Goal: Information Seeking & Learning: Learn about a topic

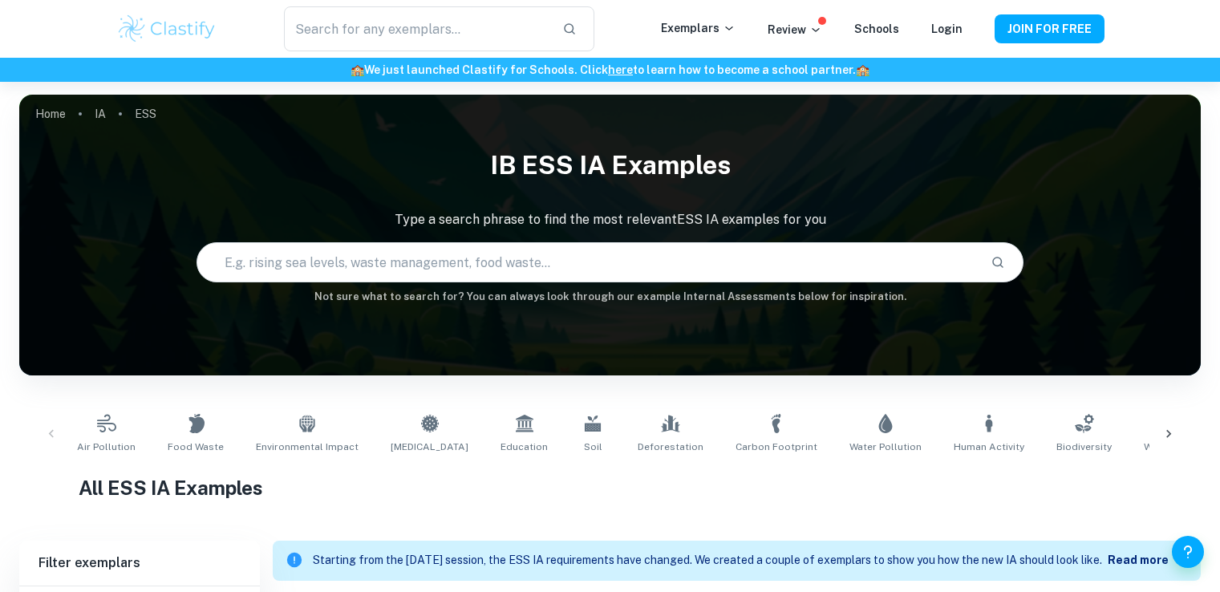
scroll to position [196, 0]
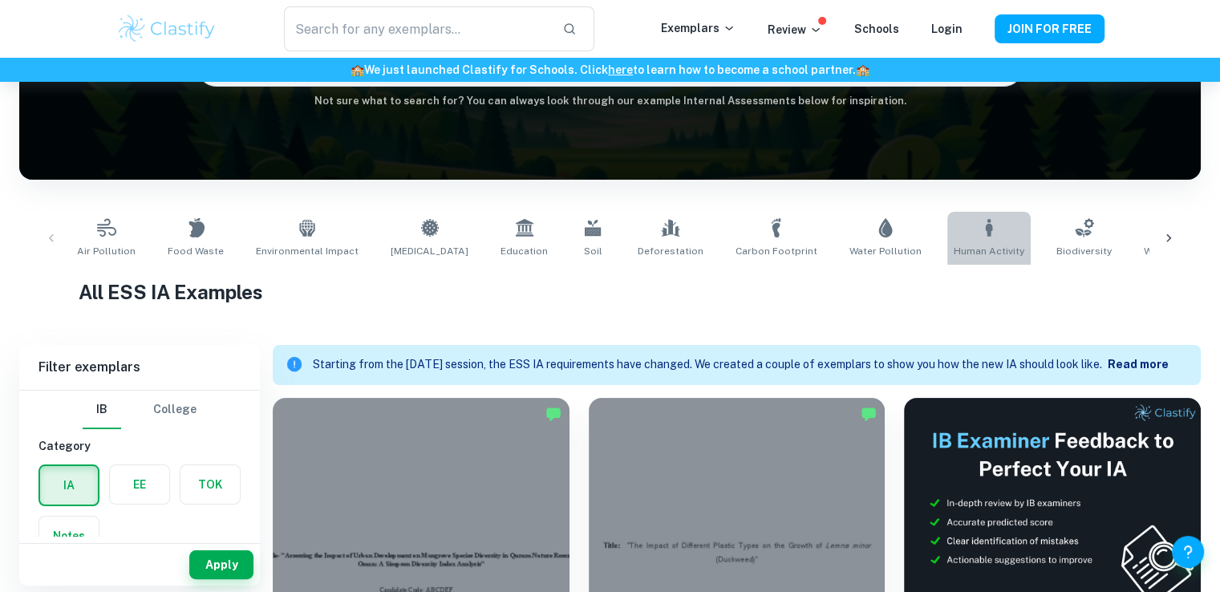
click at [954, 245] on span "Human Activity" at bounding box center [989, 251] width 71 height 14
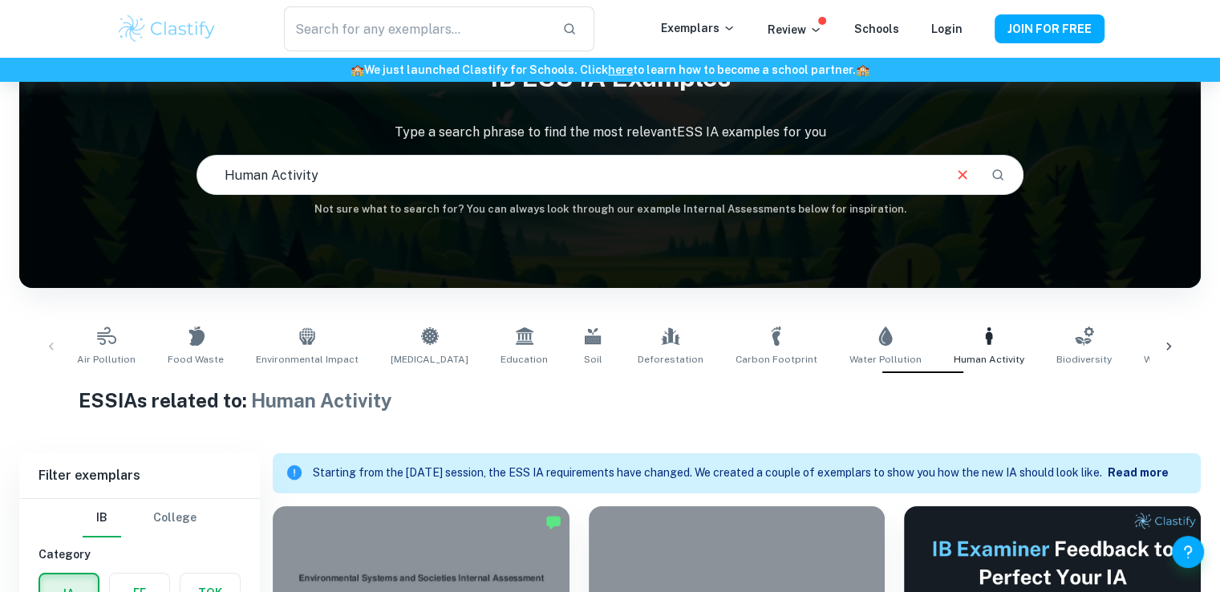
scroll to position [189, 0]
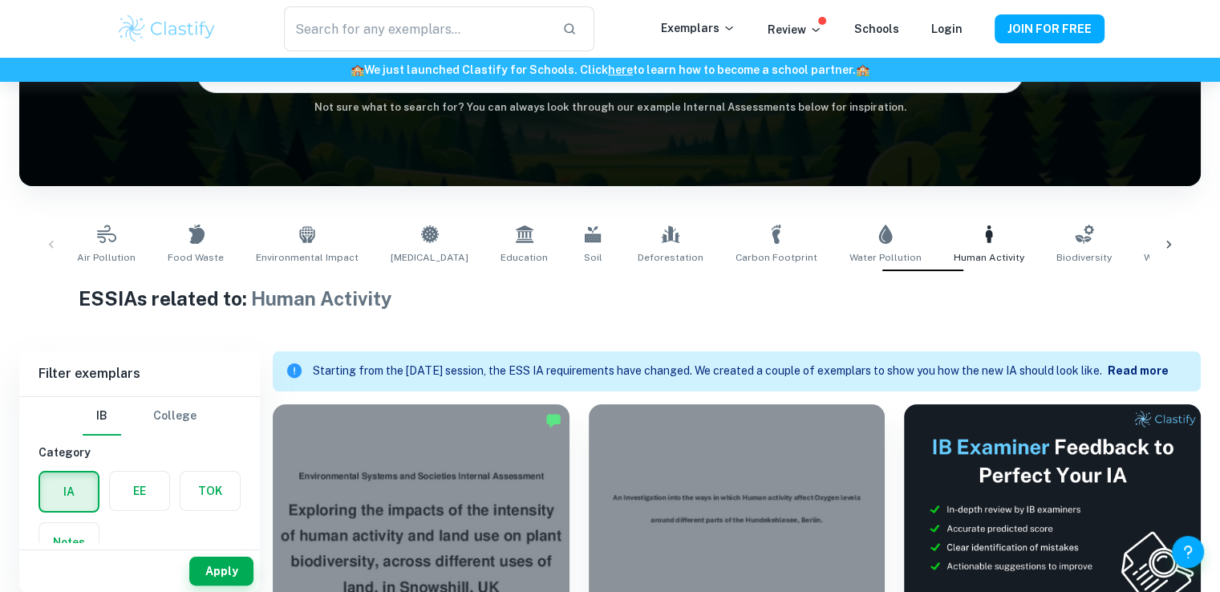
click at [1146, 358] on div "Starting from the [DATE] session, the ESS IA requirements have changed. We crea…" at bounding box center [750, 371] width 875 height 30
click at [1132, 367] on b "Read more" at bounding box center [1138, 370] width 61 height 13
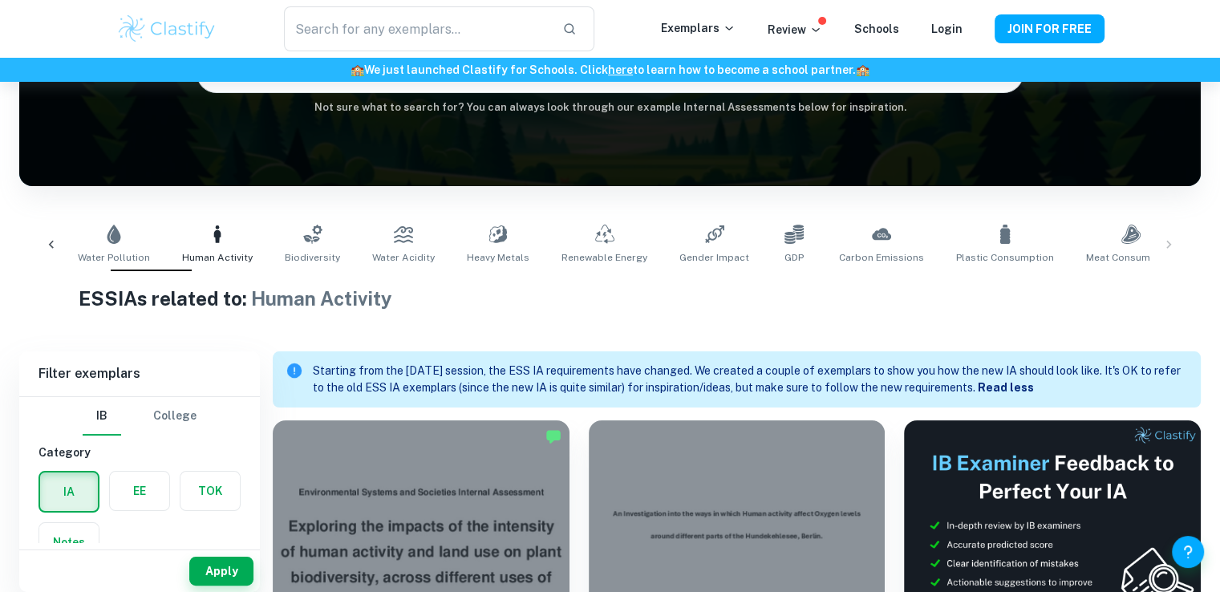
scroll to position [0, 809]
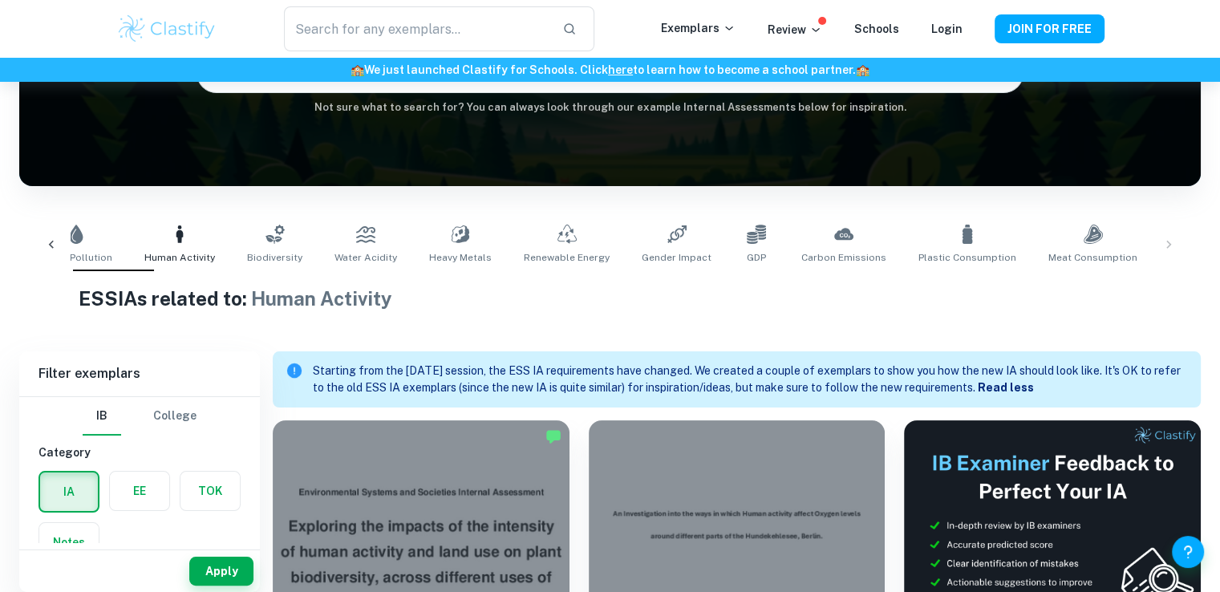
click at [1163, 240] on link "Climate Change" at bounding box center [1206, 244] width 87 height 53
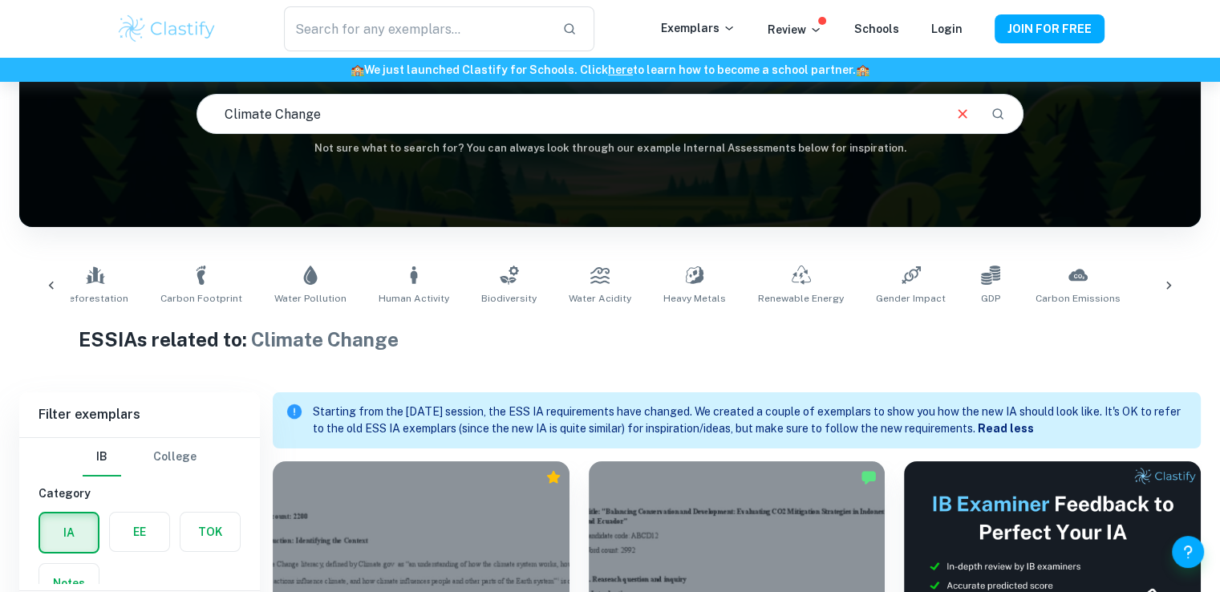
scroll to position [0, 573]
click at [484, 294] on span "Biodiversity" at bounding box center [511, 298] width 55 height 14
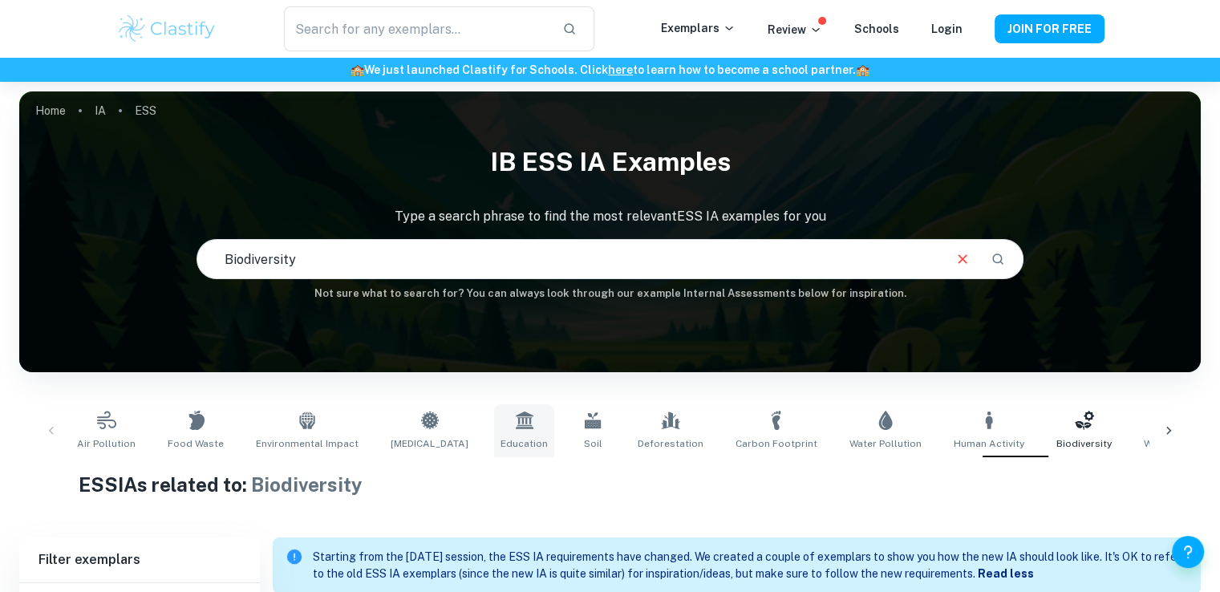
click at [501, 448] on link "Education" at bounding box center [524, 430] width 60 height 53
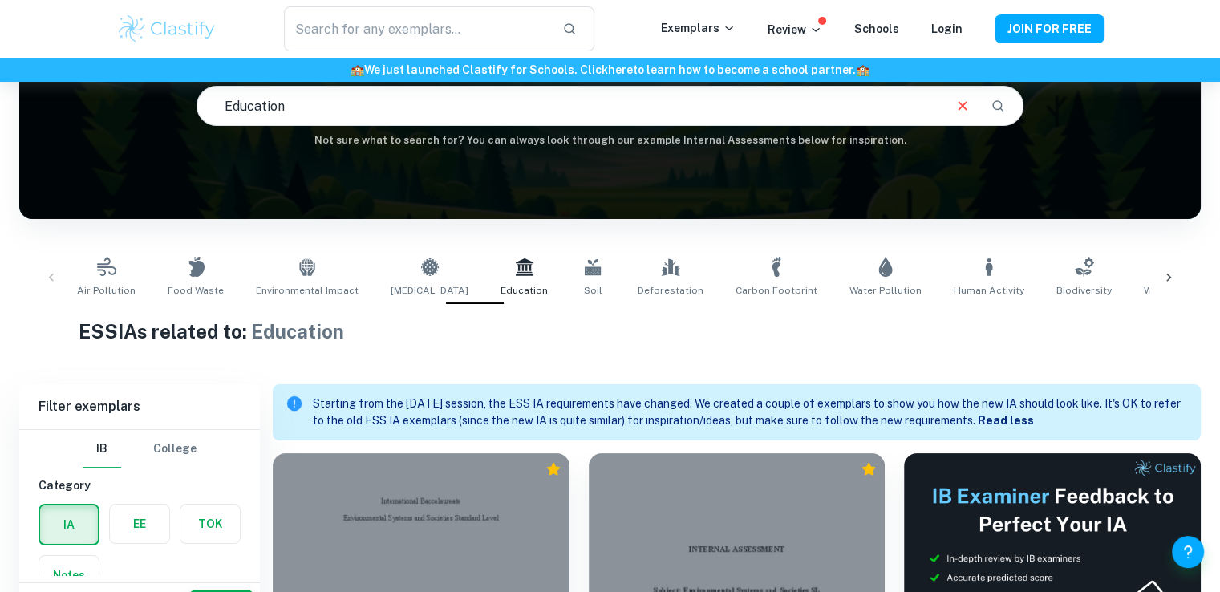
scroll to position [152, 0]
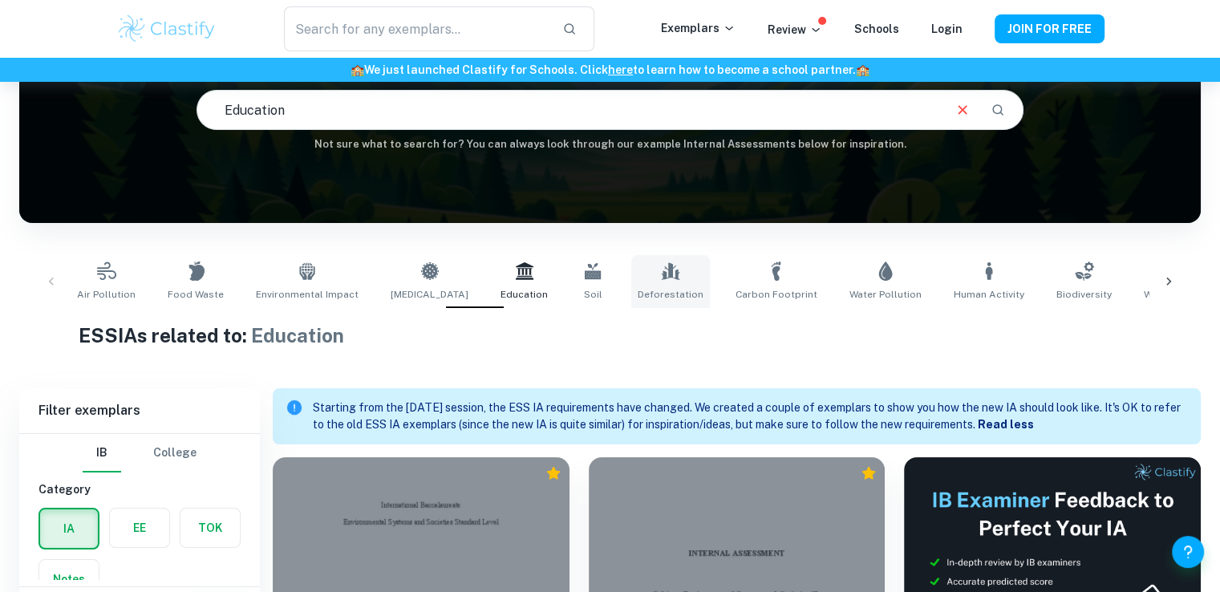
click at [638, 291] on span "Deforestation" at bounding box center [671, 294] width 66 height 14
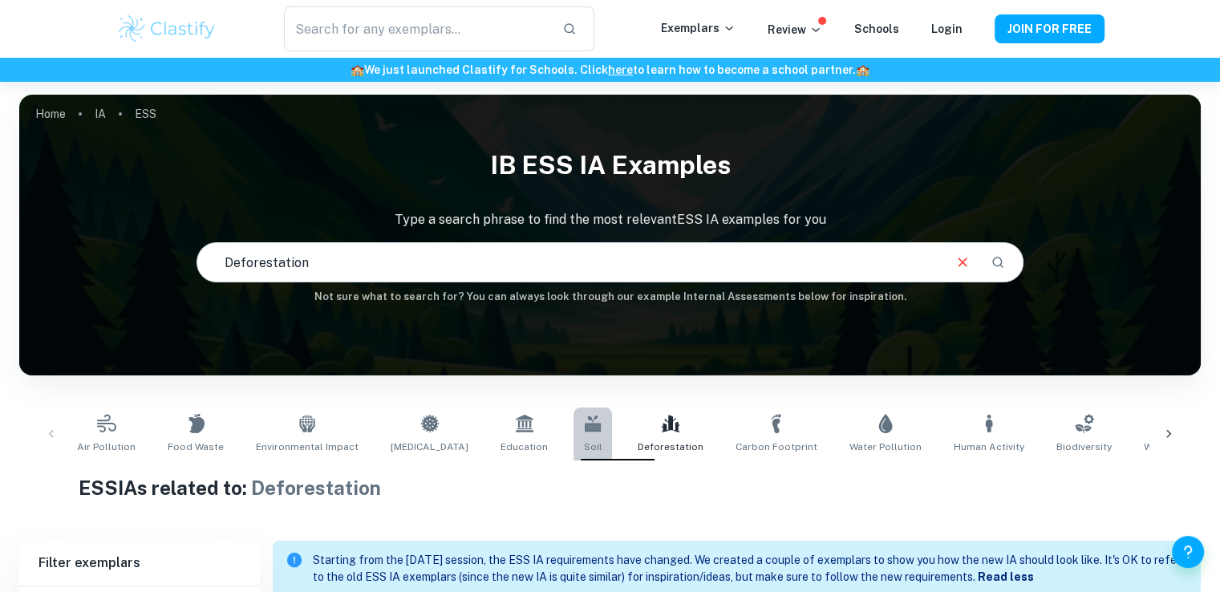
click at [573, 439] on link "Soil" at bounding box center [592, 433] width 39 height 53
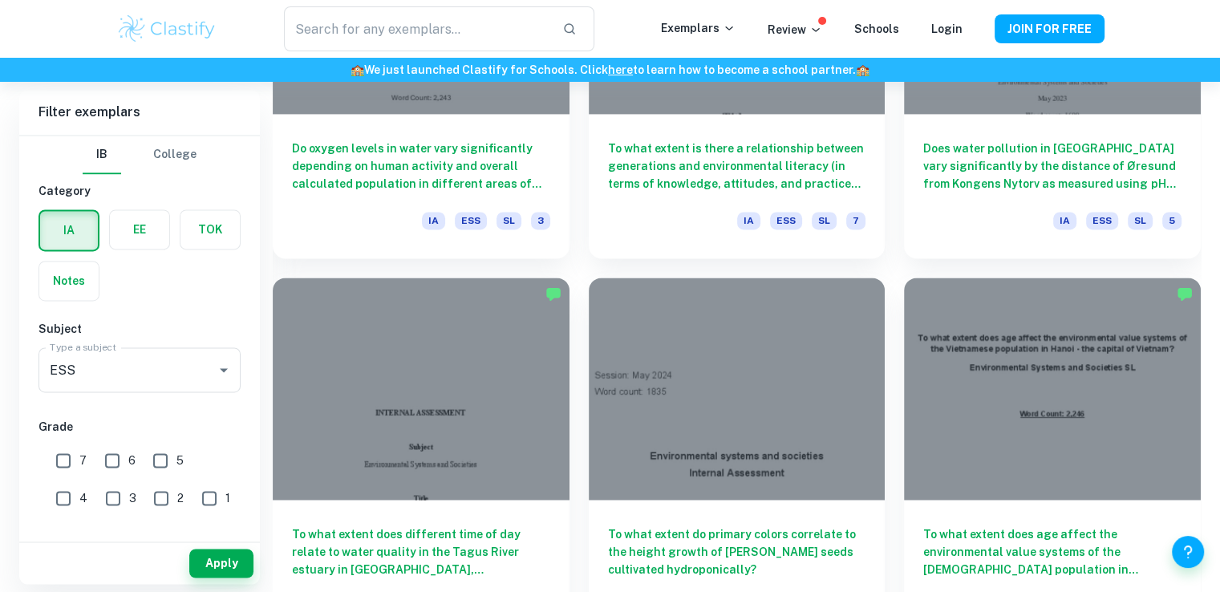
scroll to position [8506, 0]
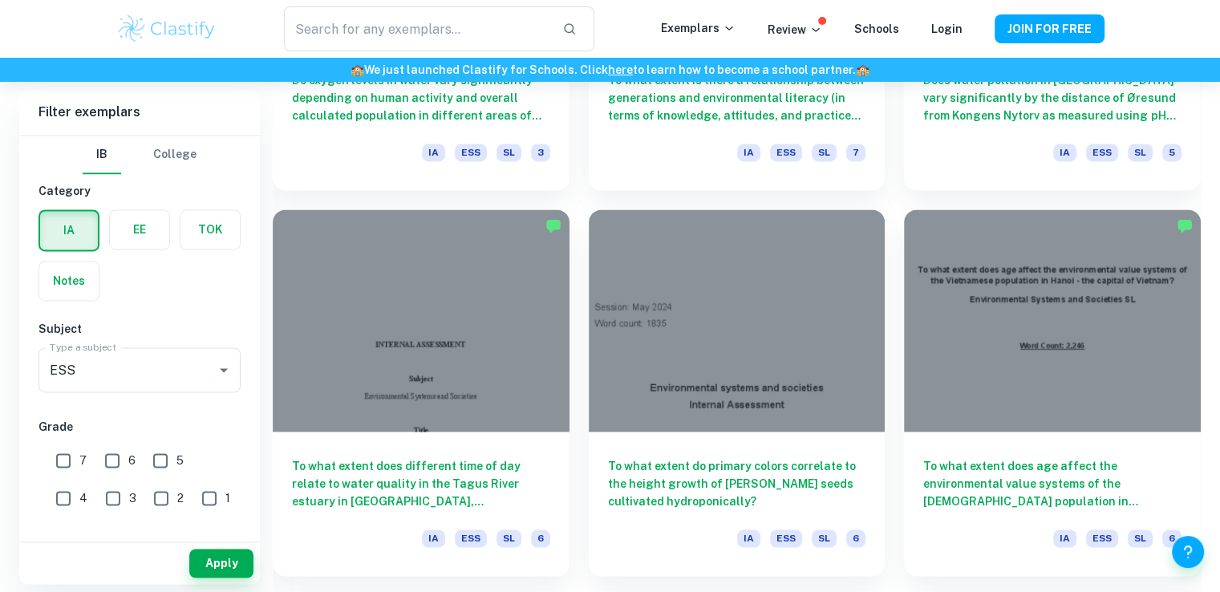
click at [1128, 22] on div "​ Exemplars Review Schools Login JOIN FOR FREE" at bounding box center [610, 29] width 1220 height 58
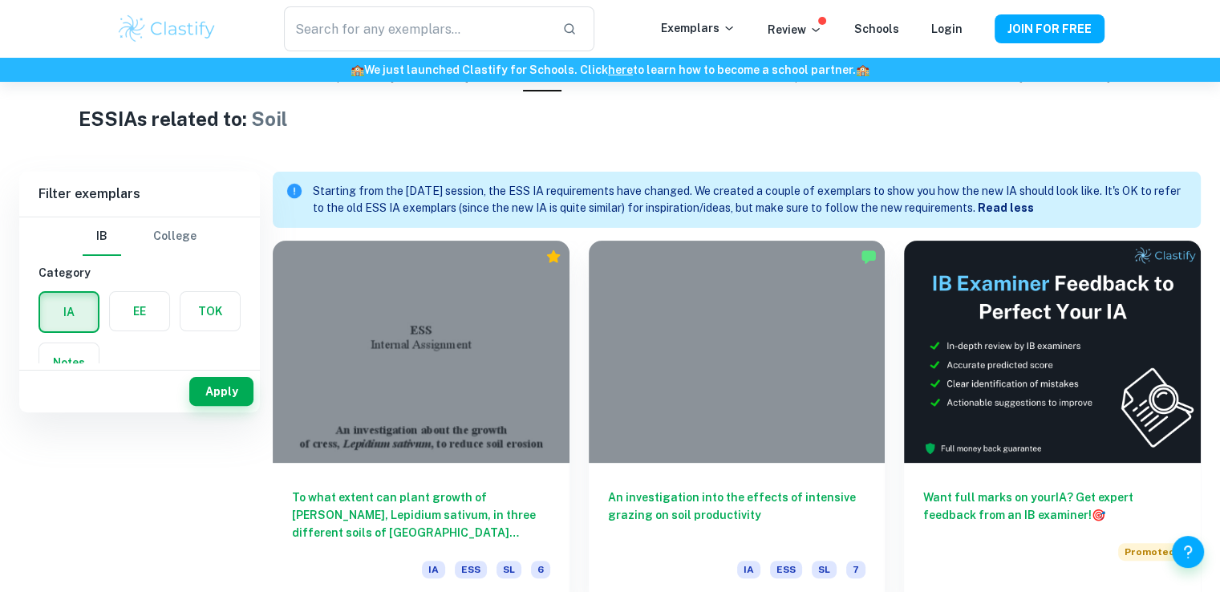
scroll to position [0, 0]
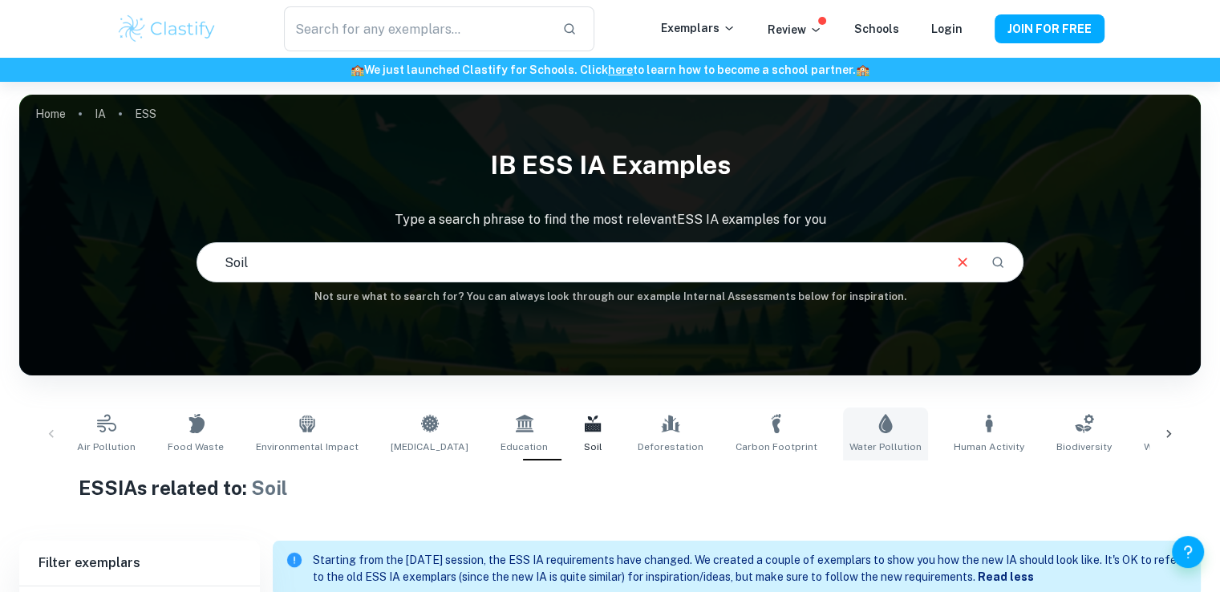
click at [843, 430] on link "Water Pollution" at bounding box center [885, 433] width 85 height 53
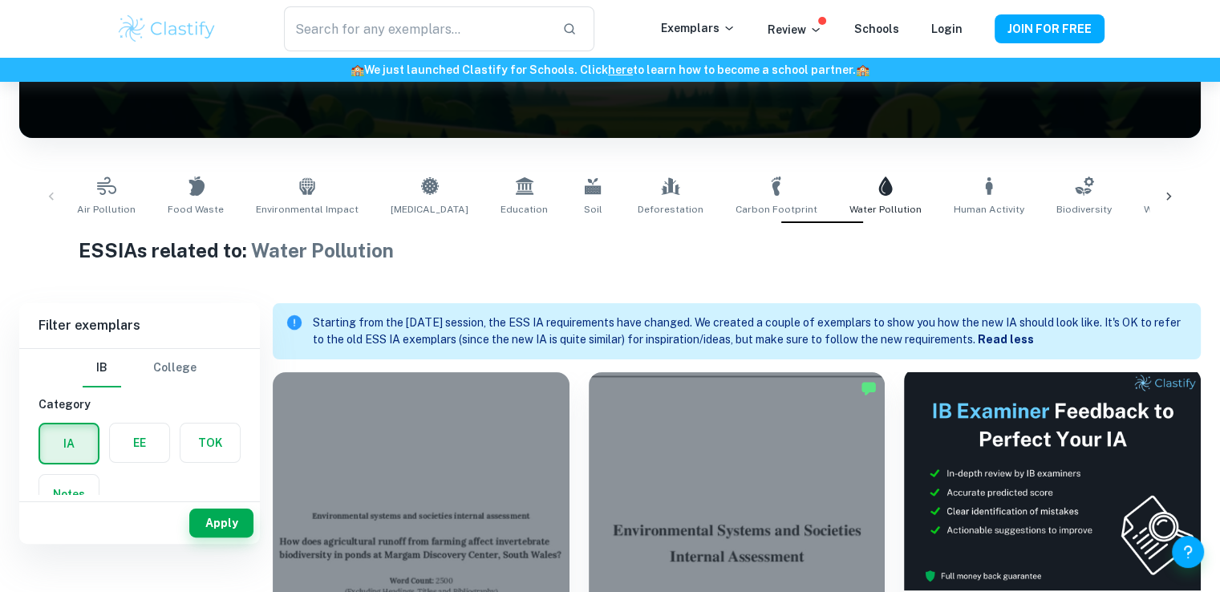
scroll to position [189, 0]
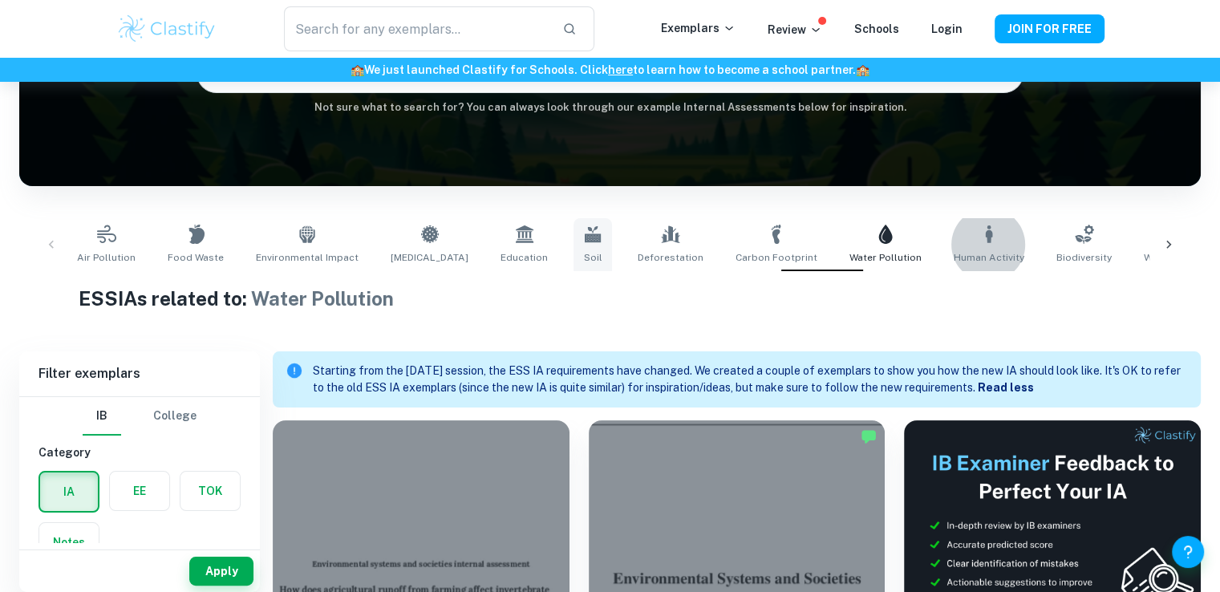
click at [573, 241] on link "Soil" at bounding box center [592, 244] width 39 height 53
type input "Soil"
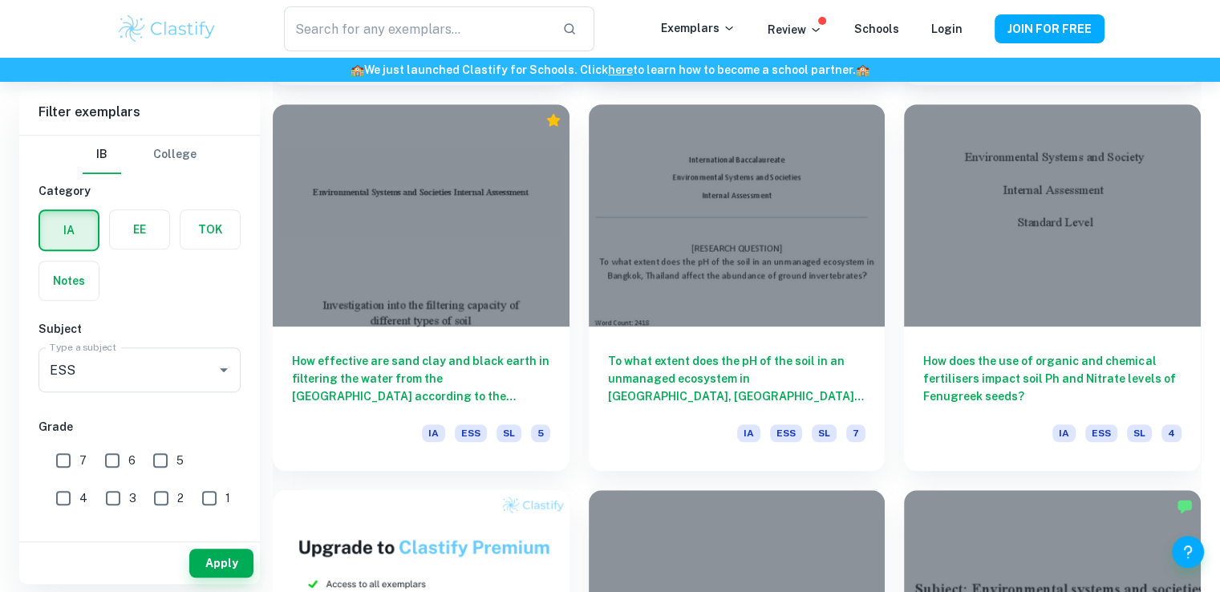
scroll to position [610, 0]
